Goal: Transaction & Acquisition: Book appointment/travel/reservation

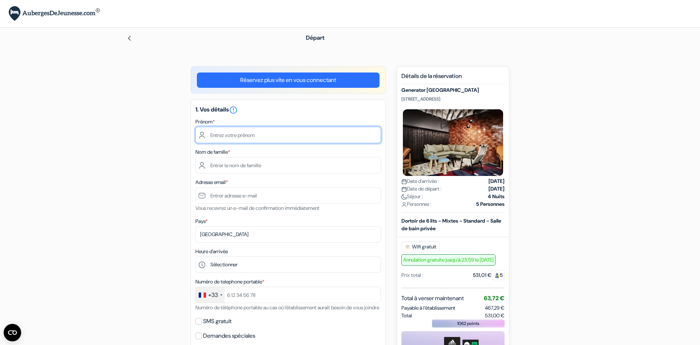
click at [224, 136] on input "text" at bounding box center [288, 135] width 186 height 16
type input "Caroline"
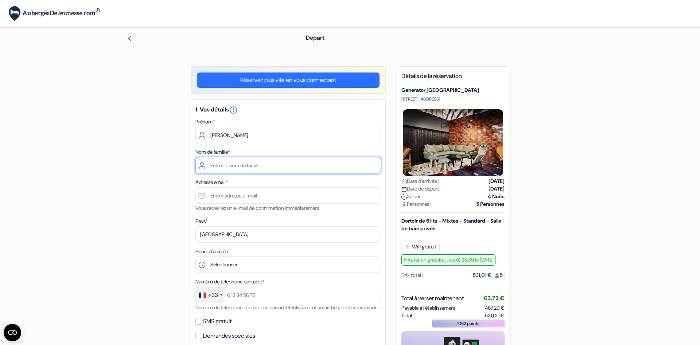
click at [219, 167] on input "text" at bounding box center [288, 165] width 186 height 16
type input "CHOUARD"
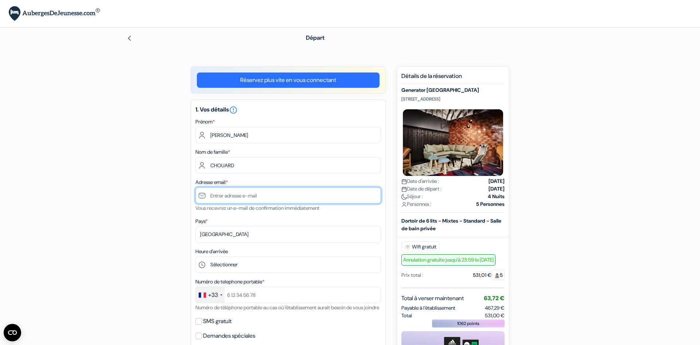
click at [222, 198] on input "text" at bounding box center [288, 195] width 186 height 16
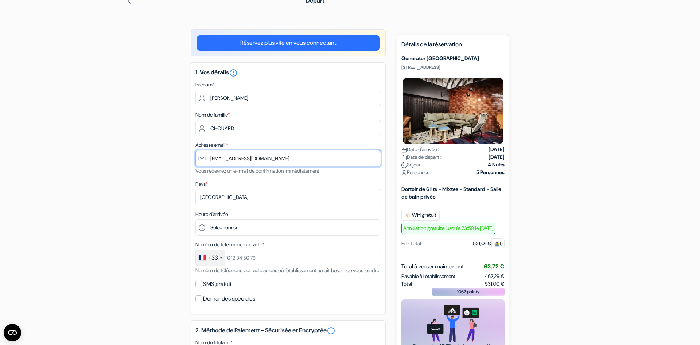
type input "[EMAIL_ADDRESS][DOMAIN_NAME]"
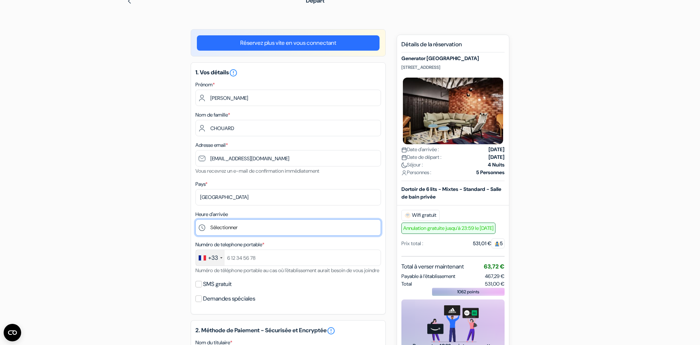
click at [195, 220] on select "Sélectionner 1:00 2:00 3:00 4:00 5:00 6:00 7:00 8:00 9:00 10:00 11:00 12:00 13:…" at bounding box center [288, 228] width 186 height 16
click at [223, 228] on select "Sélectionner 1:00 2:00 3:00 4:00 5:00 6:00 7:00 8:00 9:00 10:00 11:00 12:00 13:…" at bounding box center [288, 228] width 186 height 16
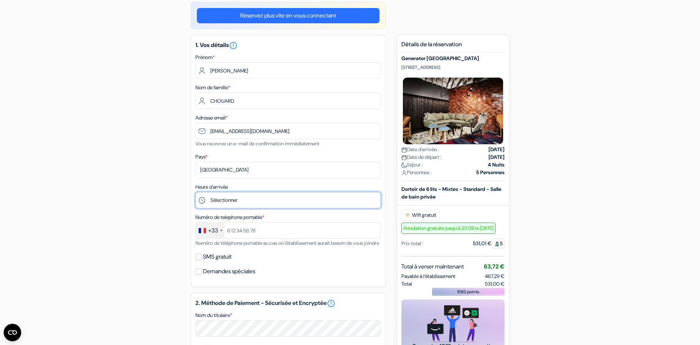
scroll to position [112, 0]
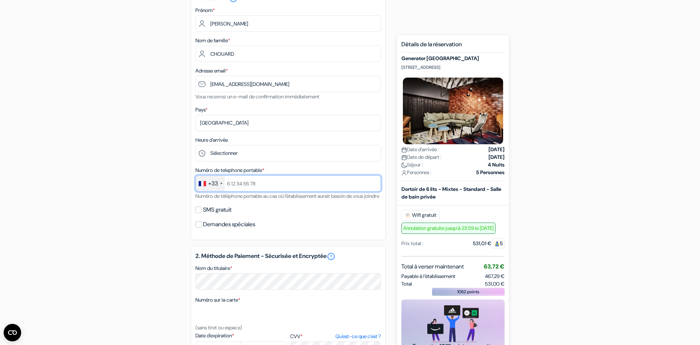
click at [236, 187] on input "text" at bounding box center [288, 183] width 186 height 16
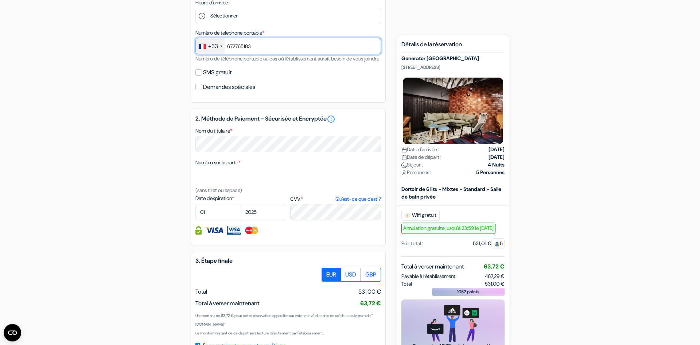
scroll to position [260, 0]
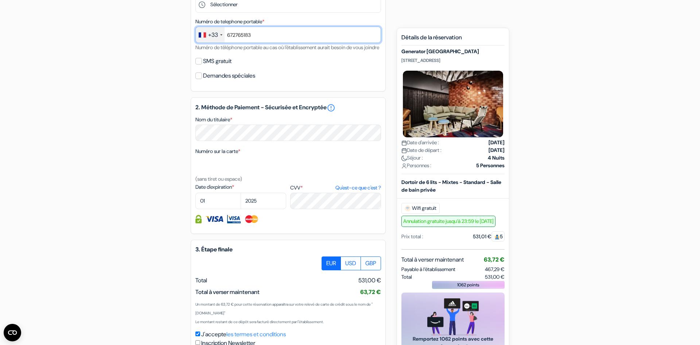
type input "672765183"
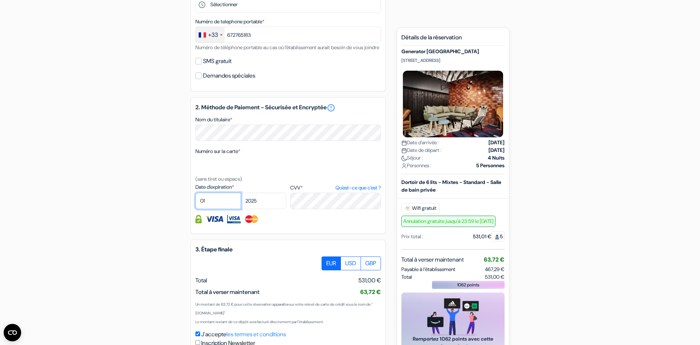
click at [195, 193] on select "01 02 03 04 05 06 07 08 09 10 11 12" at bounding box center [218, 201] width 46 height 16
click option "08" at bounding box center [0, 0] width 0 height 0
click at [195, 193] on select "01 02 03 04 05 06 07 08 09 10 11 12" at bounding box center [218, 201] width 46 height 16
select select "09"
click option "09" at bounding box center [0, 0] width 0 height 0
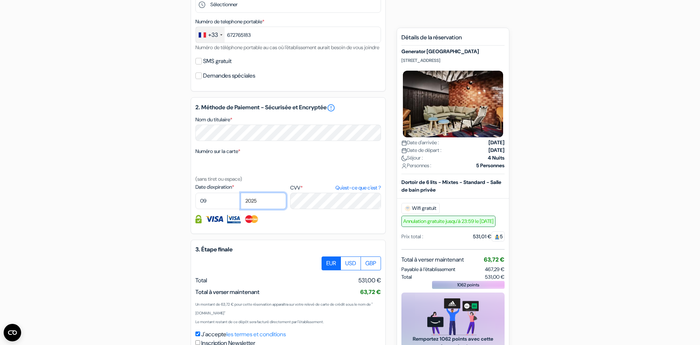
click at [241, 193] on select "2025 2026 2027 2028 2029 2030 2031 2032 2033 2034 2035 2036 2037 2038 2039 2040…" at bounding box center [264, 201] width 46 height 16
select select "2030"
click option "2030" at bounding box center [0, 0] width 0 height 0
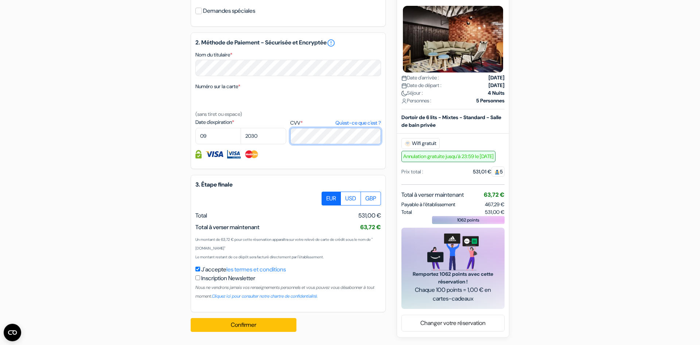
scroll to position [334, 0]
click at [244, 323] on button "Confirmer Loading..." at bounding box center [244, 325] width 106 height 14
